Goal: Task Accomplishment & Management: Manage account settings

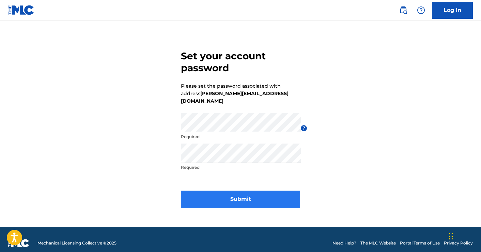
click at [259, 199] on button "Submit" at bounding box center [240, 199] width 119 height 17
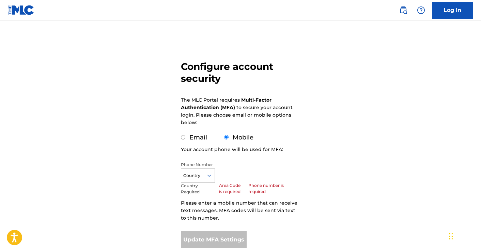
scroll to position [33, 0]
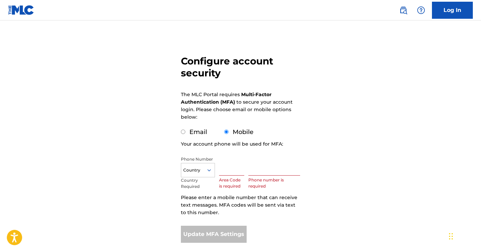
click at [230, 164] on input "text" at bounding box center [231, 165] width 25 height 19
type input "224"
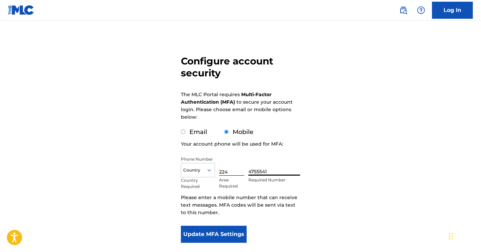
type input "4755541"
click at [348, 172] on div "Configure account security The MLC Portal requires Multi-Factor Authentication …" at bounding box center [240, 133] width 477 height 258
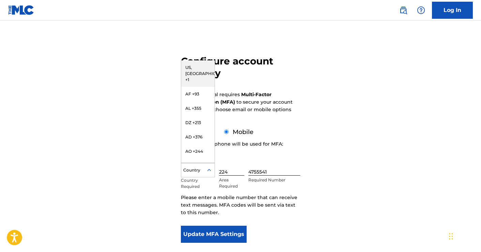
click at [198, 166] on div "Country" at bounding box center [198, 170] width 34 height 14
click at [202, 68] on div "US, [GEOGRAPHIC_DATA] +1" at bounding box center [197, 73] width 33 height 27
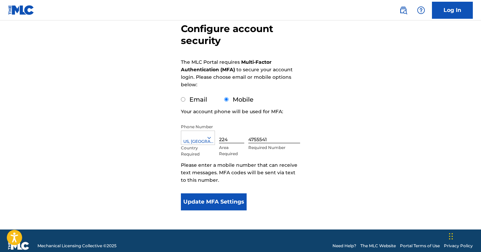
scroll to position [69, 0]
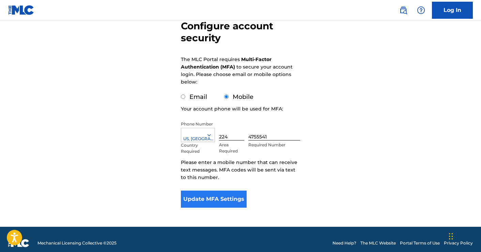
click at [218, 205] on button "Update MFA Settings" at bounding box center [214, 199] width 66 height 17
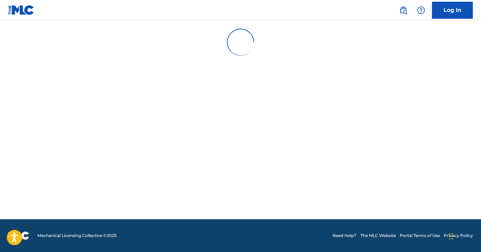
scroll to position [0, 0]
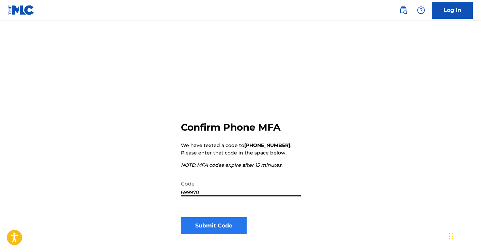
type input "699970"
click at [219, 228] on button "Submit Code" at bounding box center [214, 225] width 66 height 17
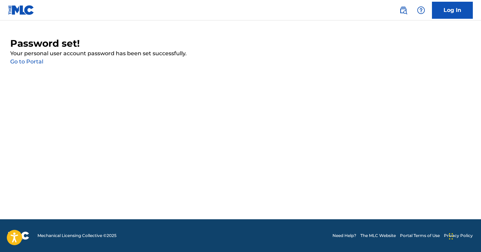
click at [31, 65] on div "Password set! Your personal user account password has been set successfully. Go…" at bounding box center [240, 52] width 461 height 28
click at [31, 62] on link "Go to Portal" at bounding box center [26, 61] width 33 height 6
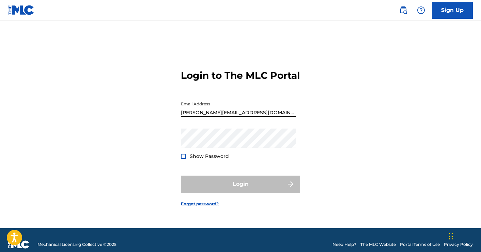
type input "[PERSON_NAME][EMAIL_ADDRESS][DOMAIN_NAME]"
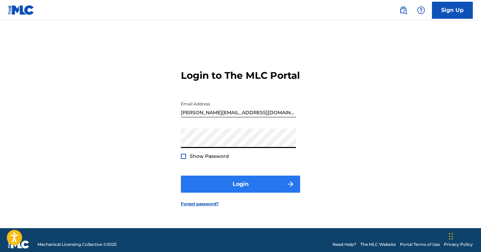
click at [215, 188] on button "Login" at bounding box center [240, 184] width 119 height 17
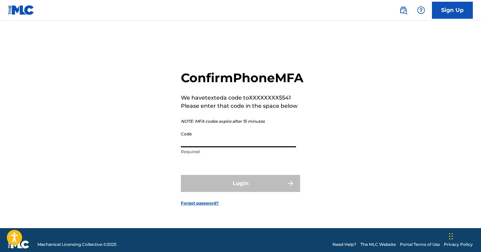
click at [208, 147] on input "Code" at bounding box center [238, 137] width 115 height 19
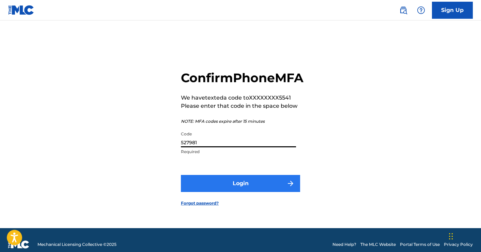
type input "527981"
click at [229, 191] on button "Login" at bounding box center [240, 183] width 119 height 17
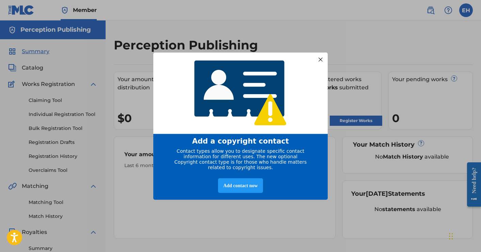
click at [322, 58] on div at bounding box center [320, 59] width 9 height 9
